Goal: Complete application form

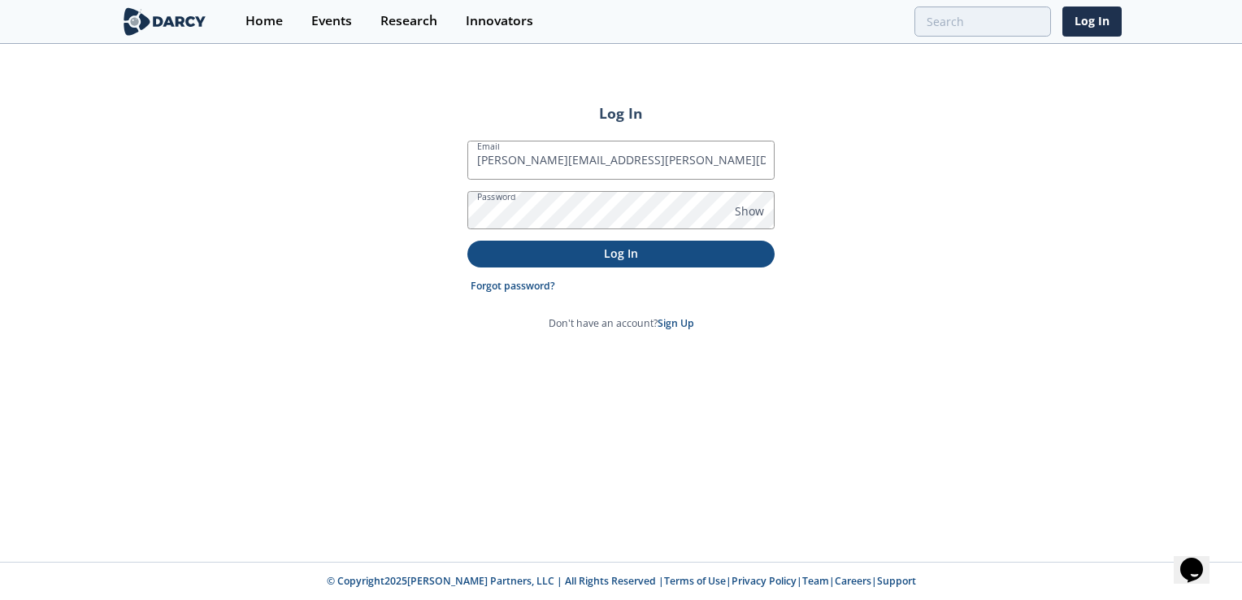
click at [467, 241] on button "Log In" at bounding box center [620, 254] width 307 height 27
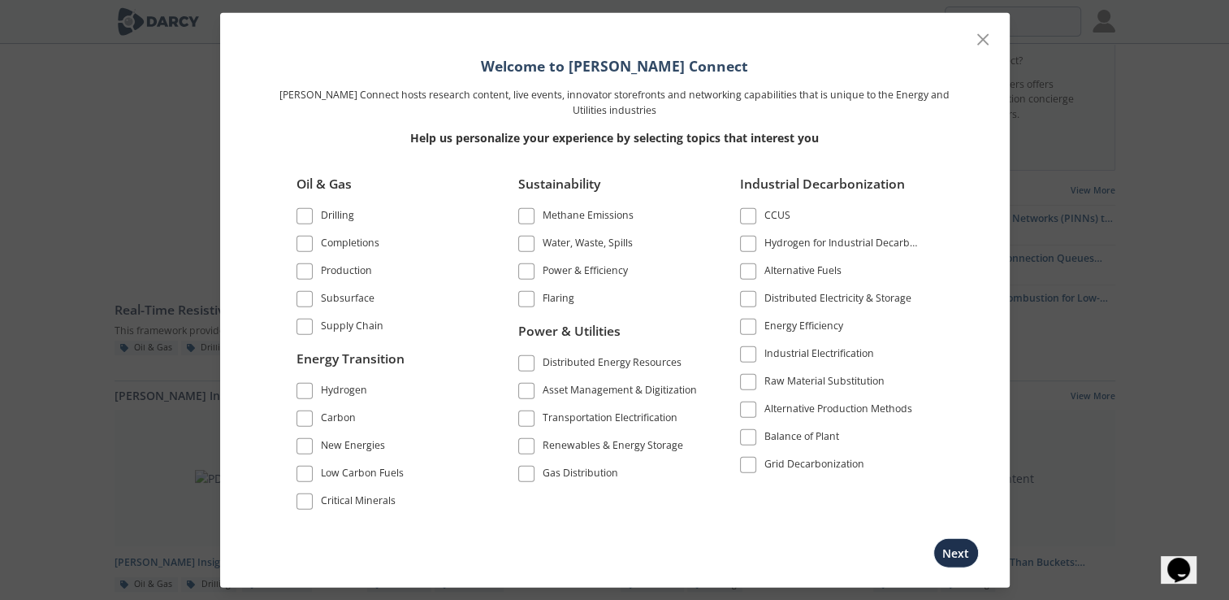
scroll to position [81, 0]
drag, startPoint x: 354, startPoint y: 324, endPoint x: 349, endPoint y: 301, distance: 23.3
click at [353, 320] on div "Supply Chain" at bounding box center [352, 329] width 63 height 20
click at [349, 297] on div "Subsurface" at bounding box center [348, 301] width 54 height 20
click at [348, 284] on li "Production" at bounding box center [388, 274] width 182 height 28
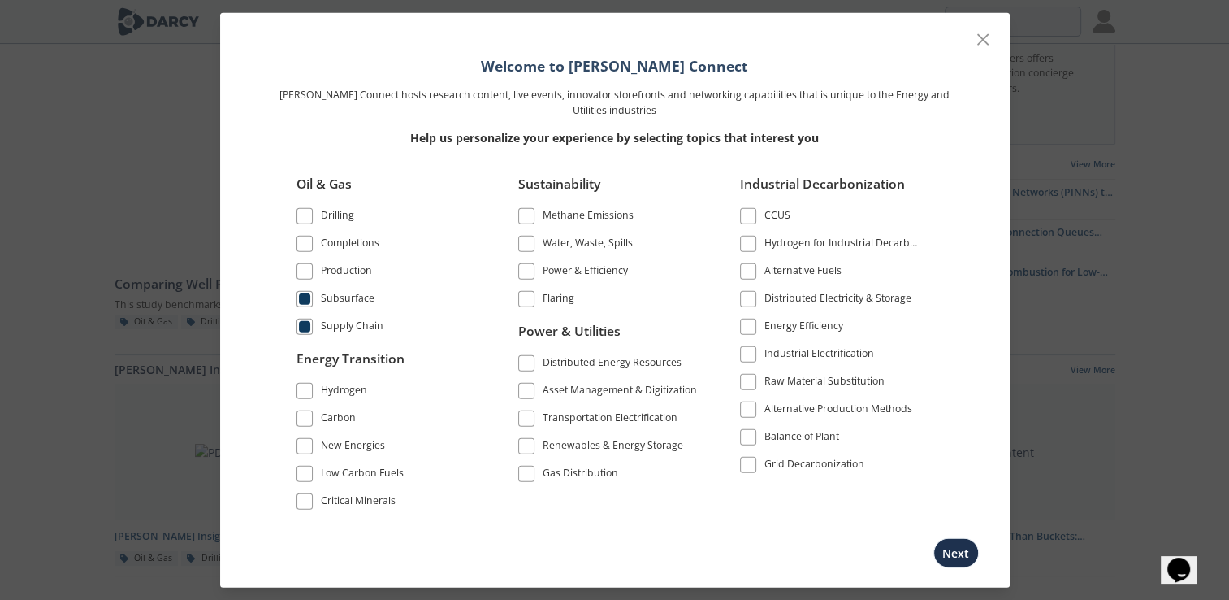
click at [351, 275] on div "Production" at bounding box center [346, 273] width 51 height 20
click at [357, 239] on div "Completions" at bounding box center [350, 246] width 59 height 20
click at [351, 224] on div "Drilling" at bounding box center [337, 218] width 33 height 20
click at [965, 555] on button "Next" at bounding box center [957, 552] width 46 height 30
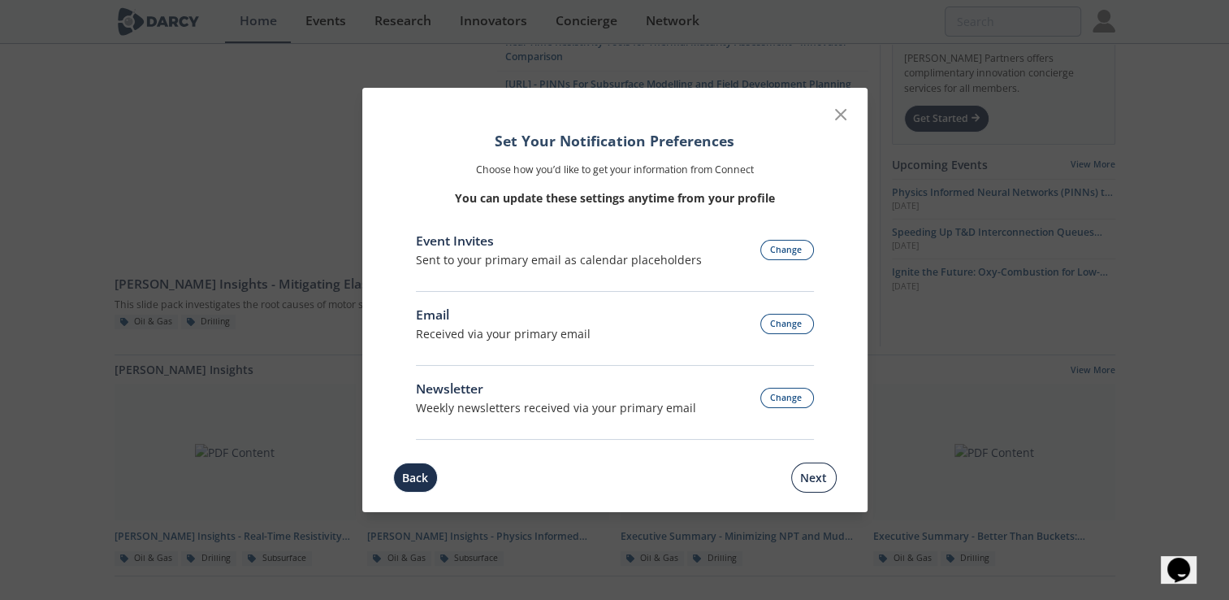
click at [811, 486] on button "Next" at bounding box center [814, 477] width 46 height 30
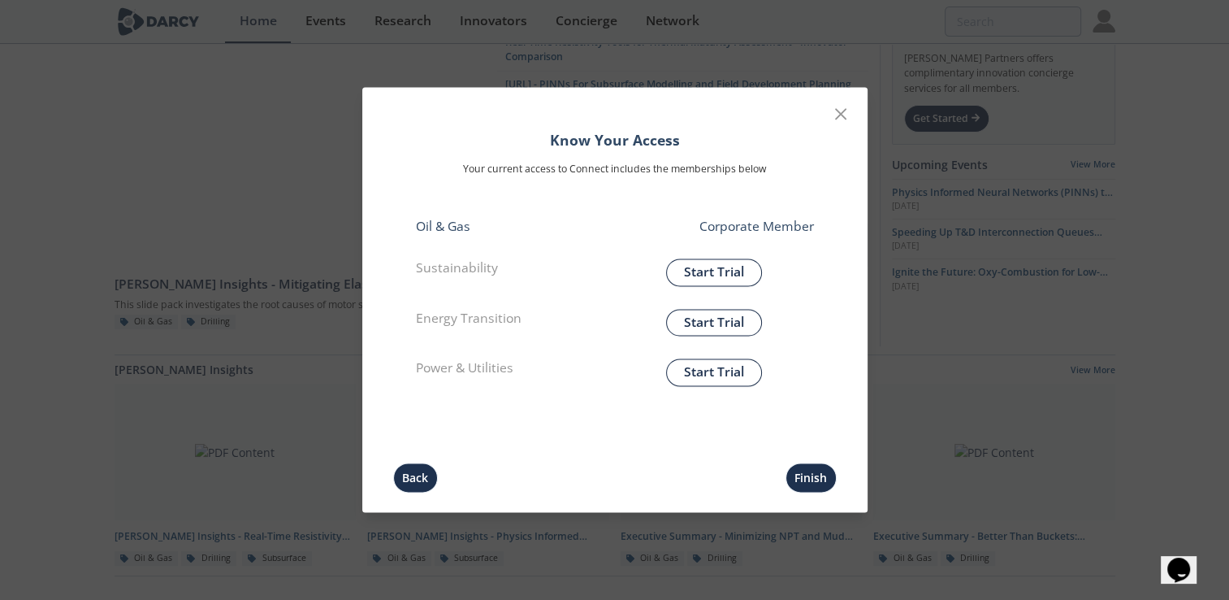
click at [805, 235] on p "Corporate Member" at bounding box center [714, 227] width 199 height 20
click at [810, 475] on button "Finish" at bounding box center [811, 478] width 51 height 30
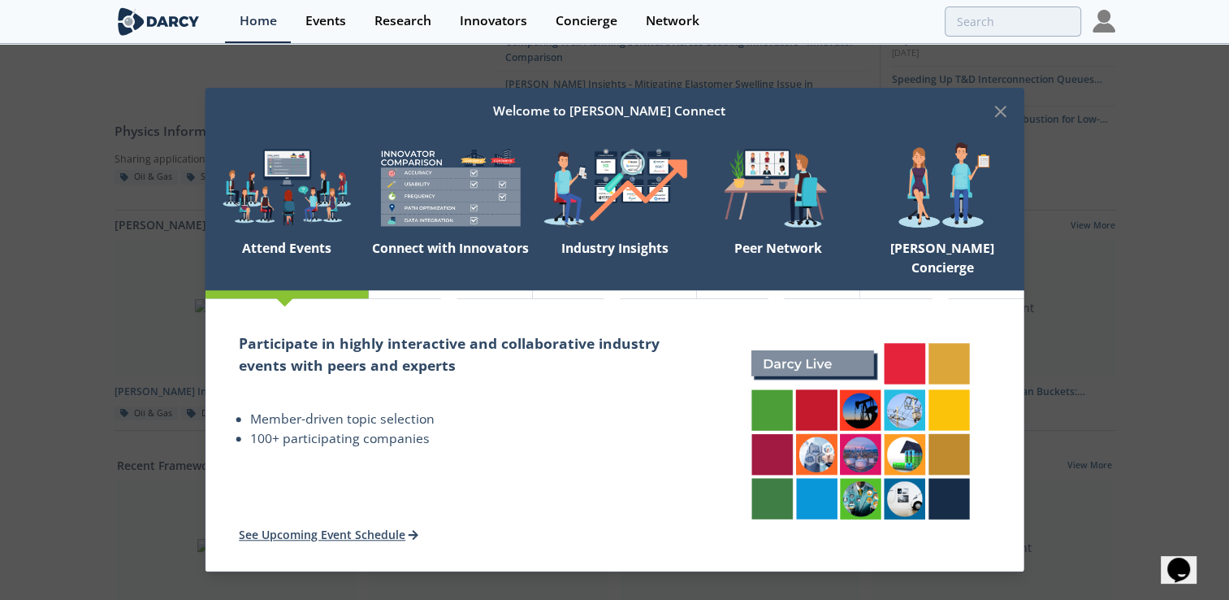
scroll to position [244, 0]
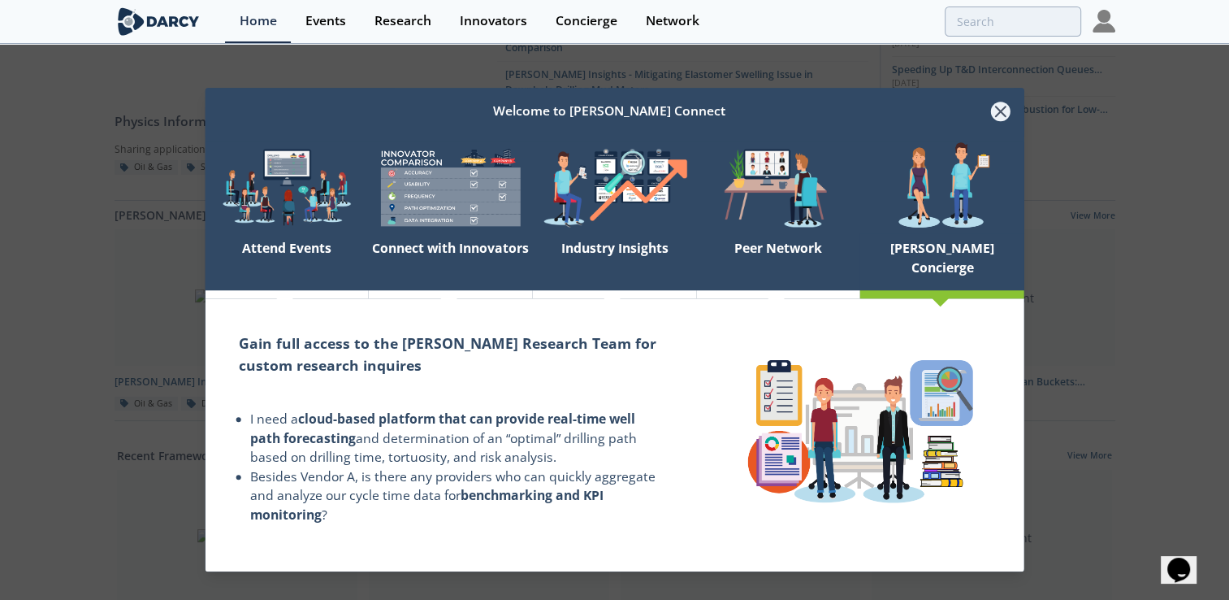
click at [1005, 119] on icon at bounding box center [1000, 112] width 20 height 20
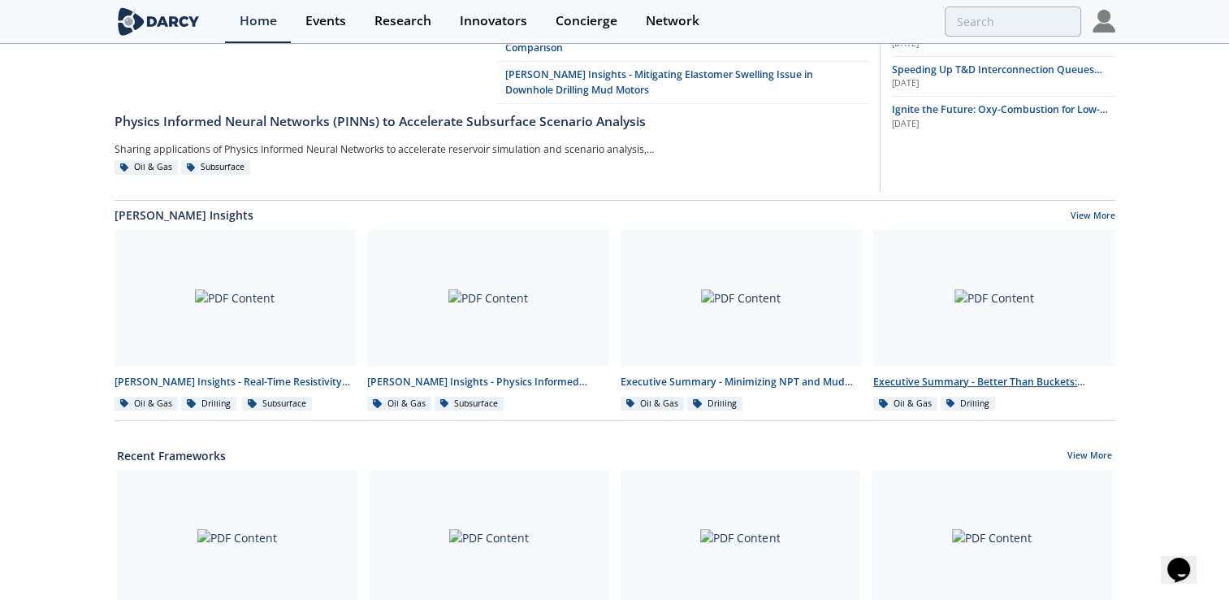
scroll to position [0, 0]
